Goal: Navigation & Orientation: Find specific page/section

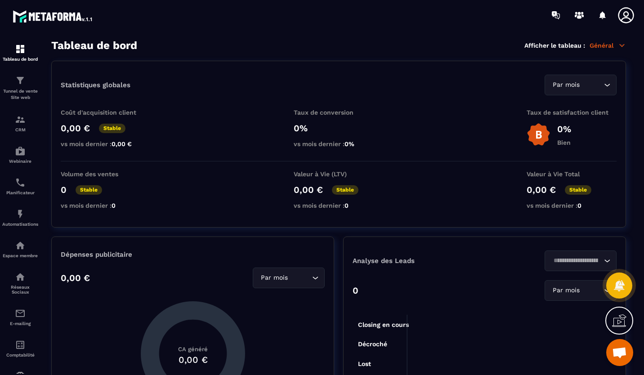
scroll to position [145, 0]
click at [30, 292] on p "Réseaux Sociaux" at bounding box center [20, 290] width 36 height 10
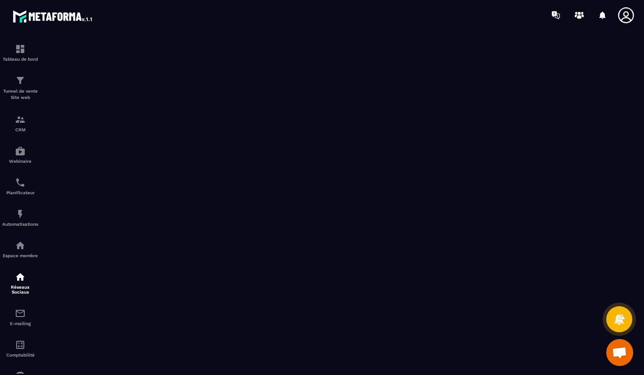
click at [19, 256] on p "Espace membre" at bounding box center [20, 255] width 36 height 5
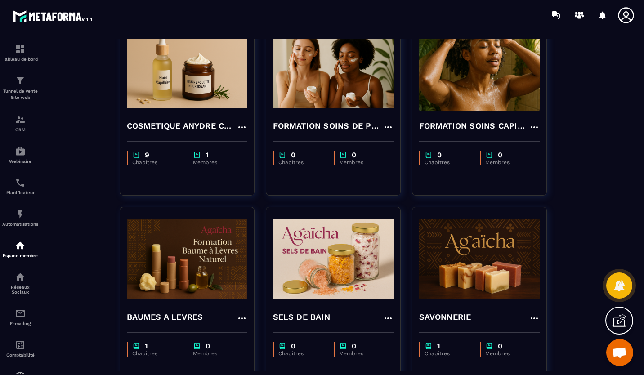
scroll to position [92, 0]
